Goal: Find specific page/section: Find specific page/section

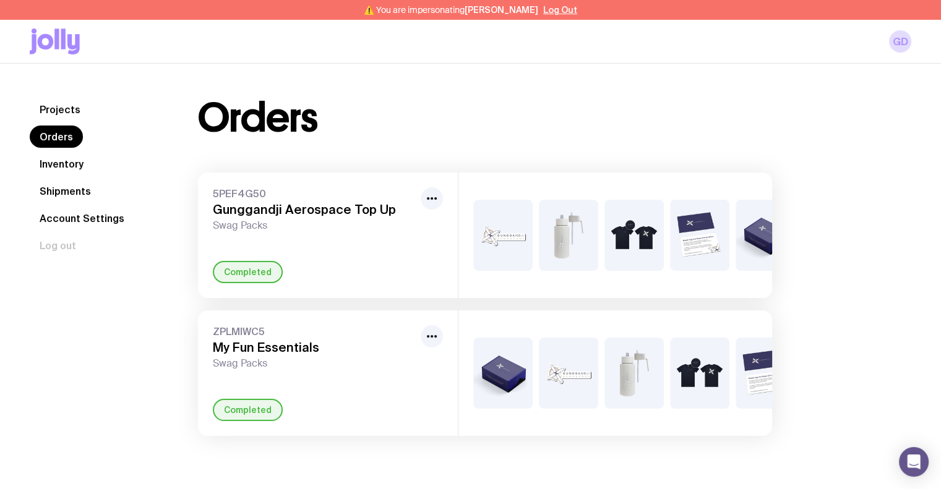
click at [74, 157] on link "Inventory" at bounding box center [62, 164] width 64 height 22
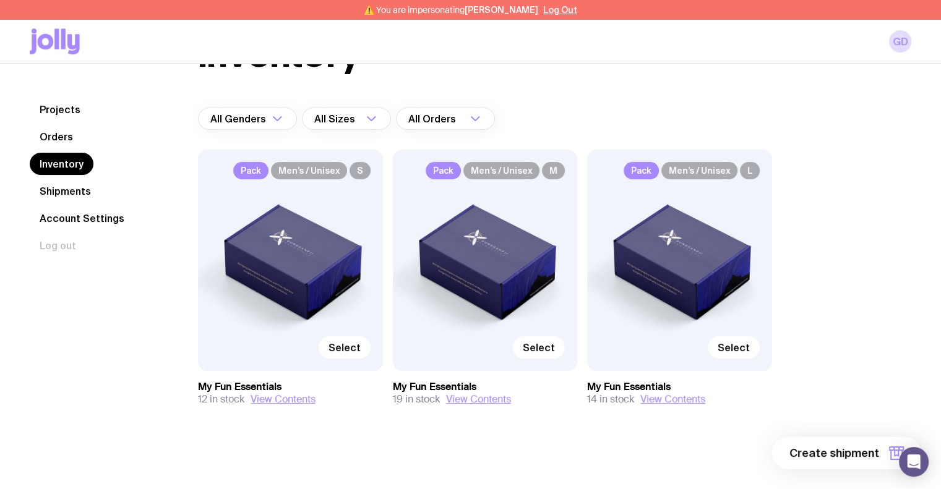
scroll to position [66, 0]
